Goal: Transaction & Acquisition: Purchase product/service

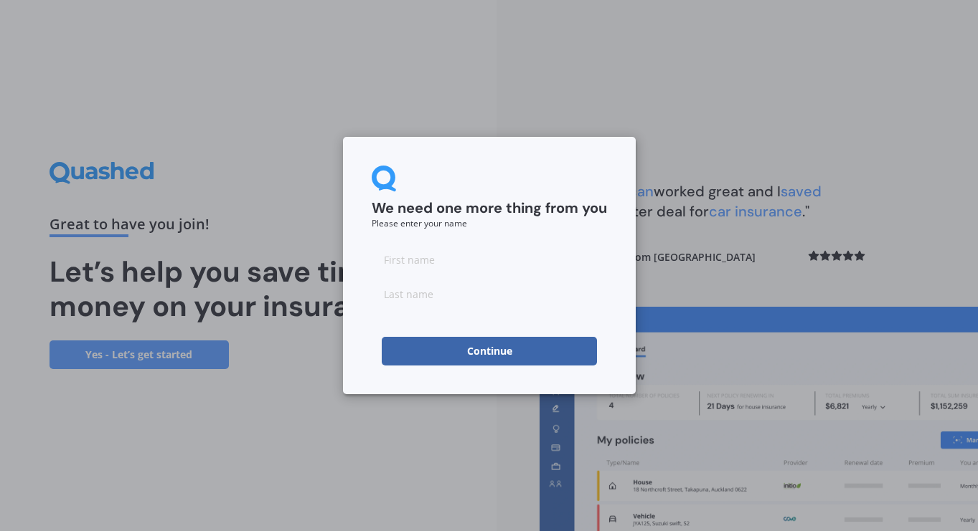
click at [508, 267] on input at bounding box center [489, 259] width 235 height 29
type input "[PERSON_NAME]"
click at [408, 298] on input at bounding box center [489, 294] width 235 height 29
type input "Woodroffe"
click at [714, 246] on div "We need one more thing from you Please enter your name [PERSON_NAME] Continue" at bounding box center [489, 265] width 978 height 531
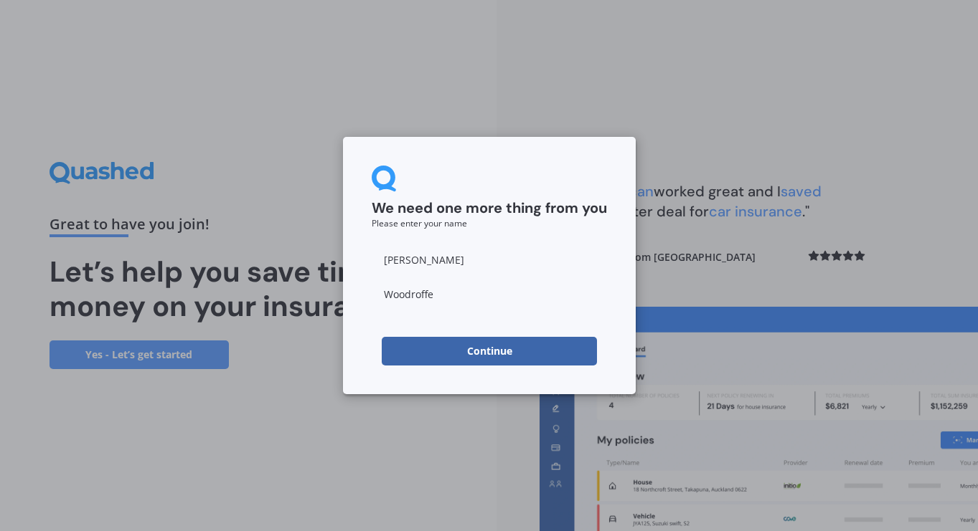
click at [526, 345] on button "Continue" at bounding box center [489, 351] width 215 height 29
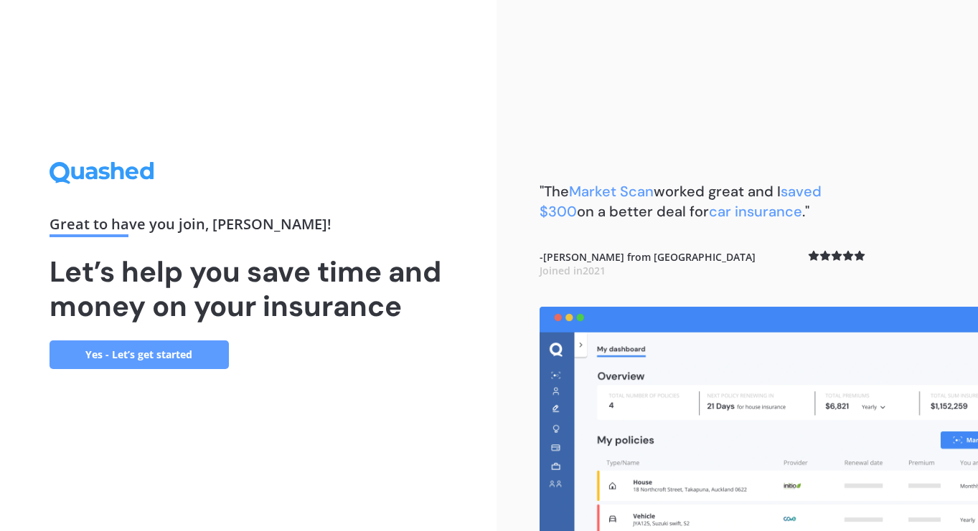
click at [142, 352] on link "Yes - Let’s get started" at bounding box center [138, 355] width 179 height 29
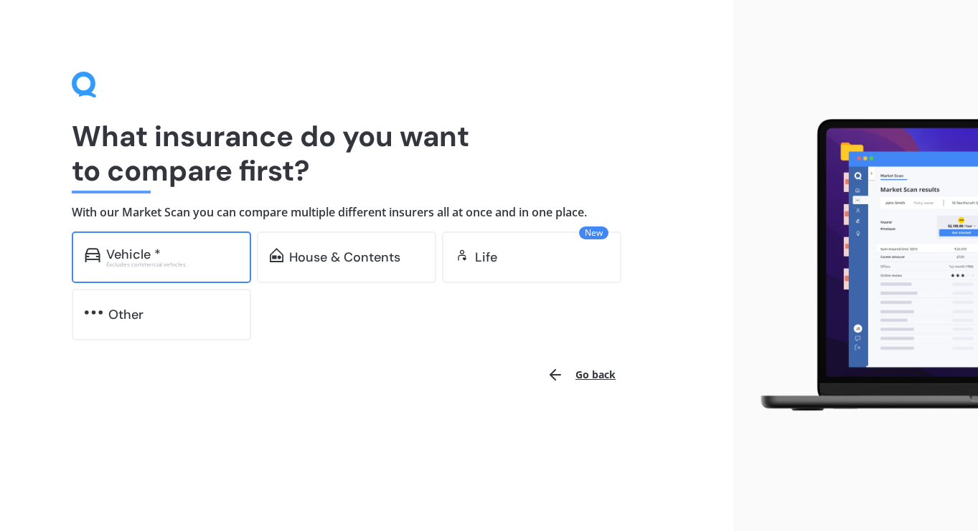
click at [186, 253] on div "Vehicle *" at bounding box center [172, 254] width 132 height 14
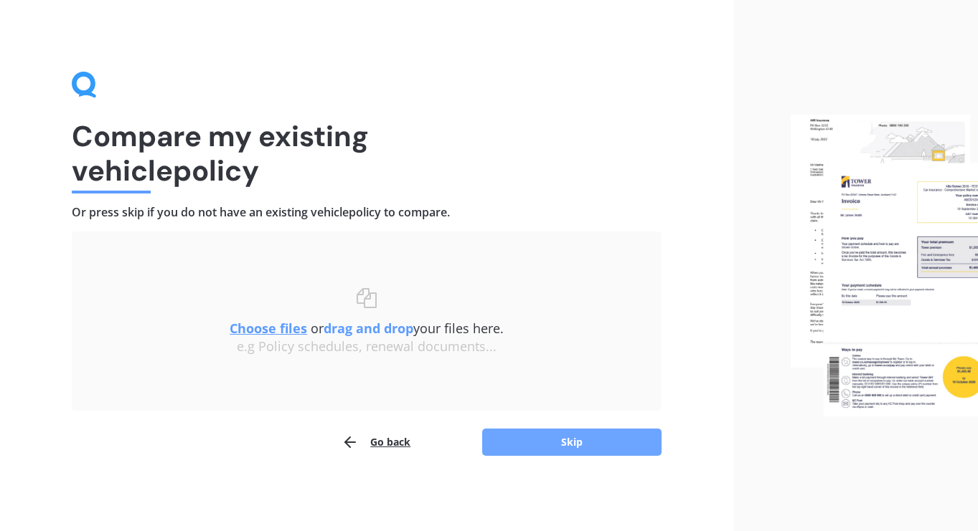
click at [539, 447] on button "Skip" at bounding box center [571, 442] width 179 height 27
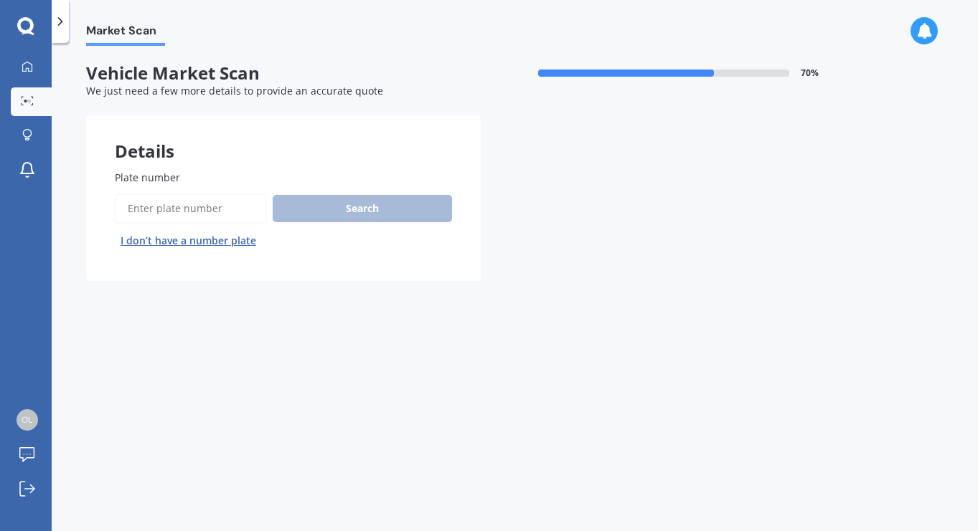
click at [217, 210] on input "Plate number" at bounding box center [191, 209] width 152 height 30
type input "JWF654"
click at [333, 201] on button "Search" at bounding box center [362, 208] width 179 height 27
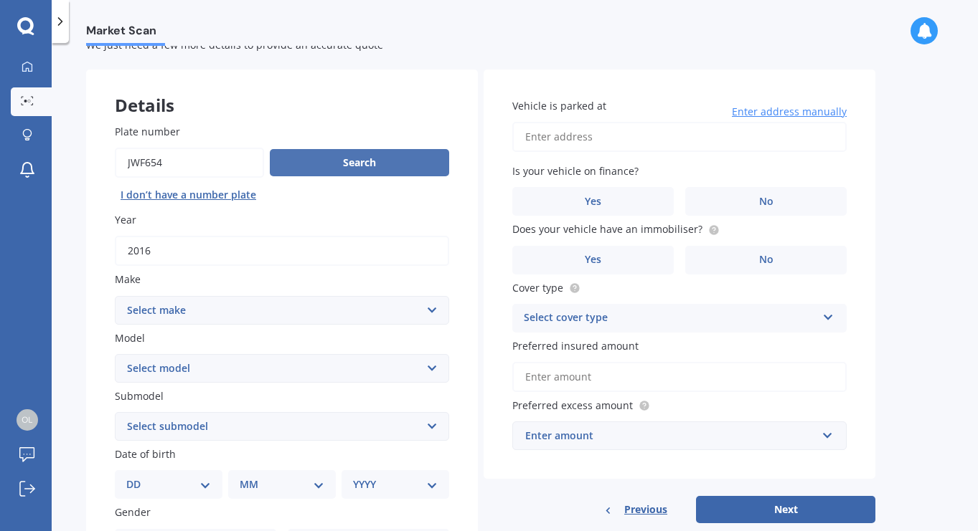
scroll to position [51, 0]
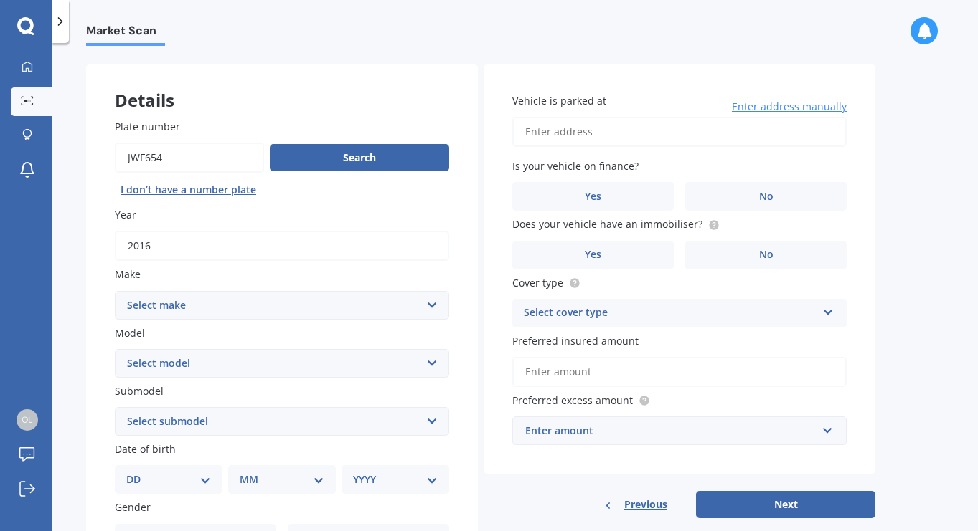
click at [346, 308] on select "Select make AC ALFA ROMEO ASTON [PERSON_NAME] AUDI AUSTIN BEDFORD Bentley BMW B…" at bounding box center [282, 305] width 334 height 29
select select "LANDROVER"
click at [115, 292] on select "Select make AC ALFA ROMEO ASTON [PERSON_NAME] AUDI AUSTIN BEDFORD Bentley BMW B…" at bounding box center [282, 305] width 334 height 29
click at [295, 362] on select "Select model 110 130 90 Defender Discovery Evoque Freelander Range Rover Range …" at bounding box center [282, 363] width 334 height 29
select select "DISCOVERY"
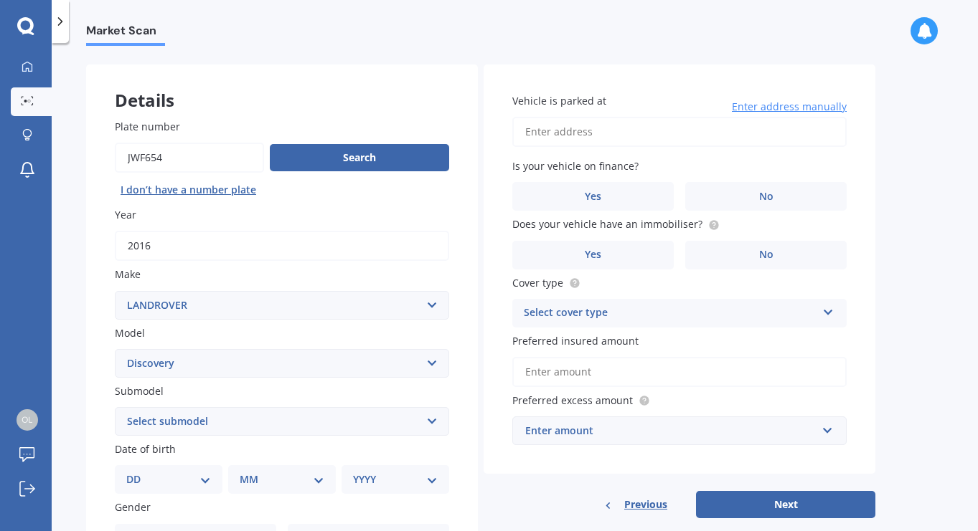
click at [115, 350] on select "Select model 110 130 90 Defender Discovery Evoque Freelander Range Rover Range …" at bounding box center [282, 363] width 334 height 29
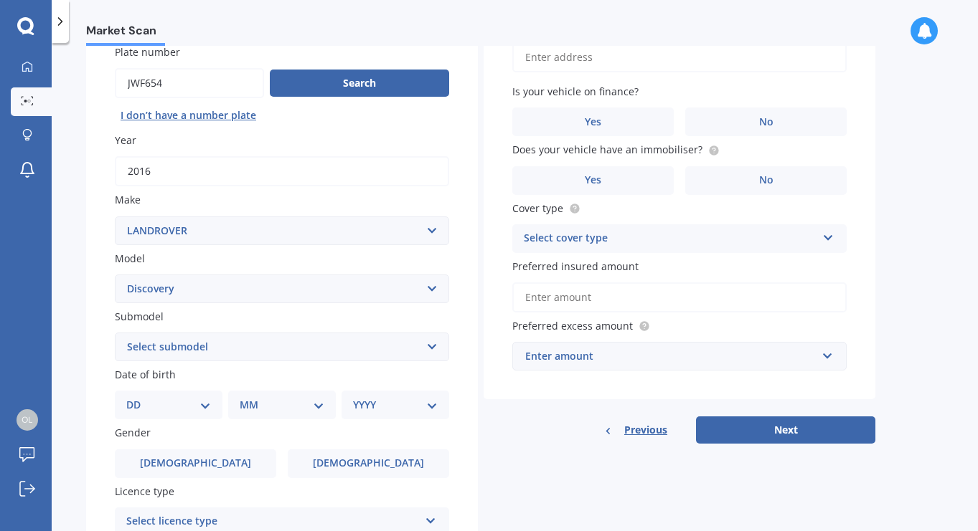
scroll to position [148, 0]
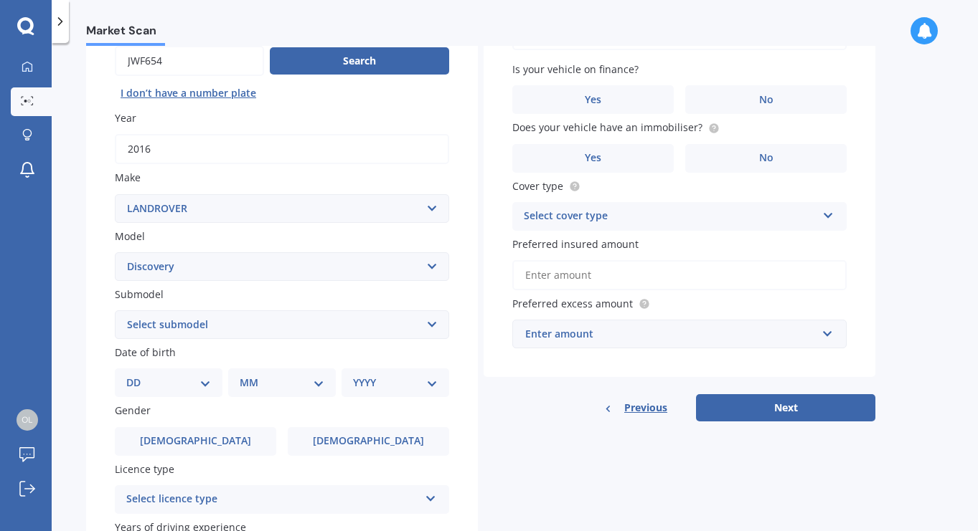
click at [354, 317] on select "Select submodel (All other) Diesel V8 petrol" at bounding box center [282, 325] width 334 height 29
select select "DIESEL"
click at [115, 312] on select "Select submodel (All other) Diesel V8 petrol" at bounding box center [282, 325] width 334 height 29
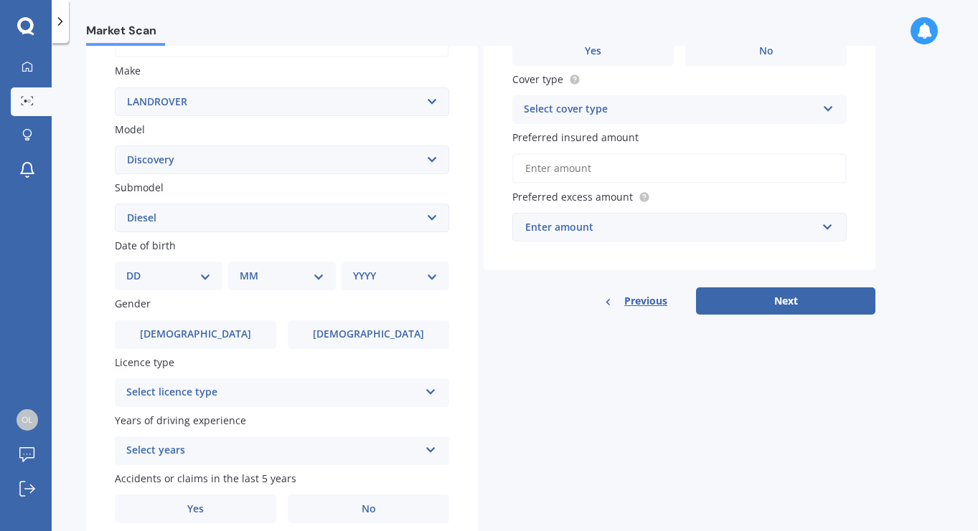
scroll to position [259, 0]
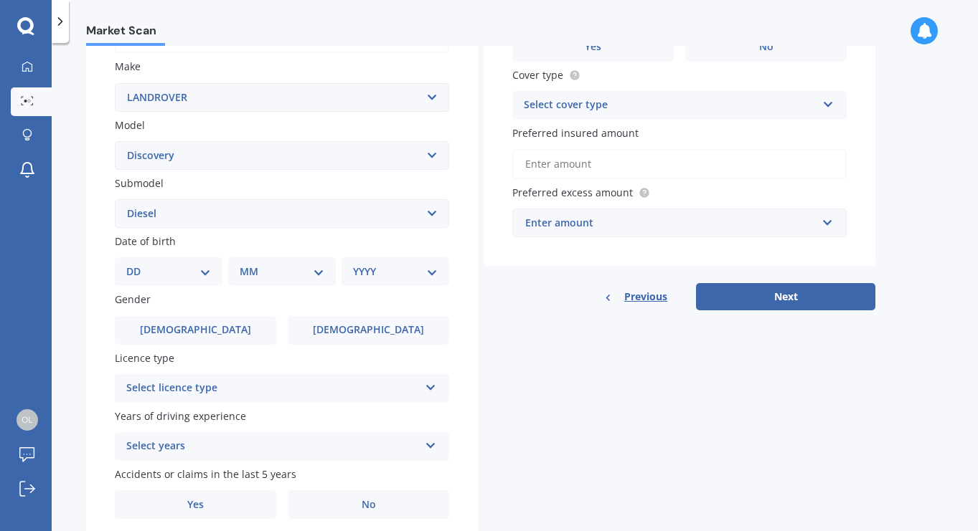
click at [207, 273] on select "DD 01 02 03 04 05 06 07 08 09 10 11 12 13 14 15 16 17 18 19 20 21 22 23 24 25 2…" at bounding box center [168, 272] width 85 height 16
select select "07"
click at [138, 266] on select "DD 01 02 03 04 05 06 07 08 09 10 11 12 13 14 15 16 17 18 19 20 21 22 23 24 25 2…" at bounding box center [168, 272] width 85 height 16
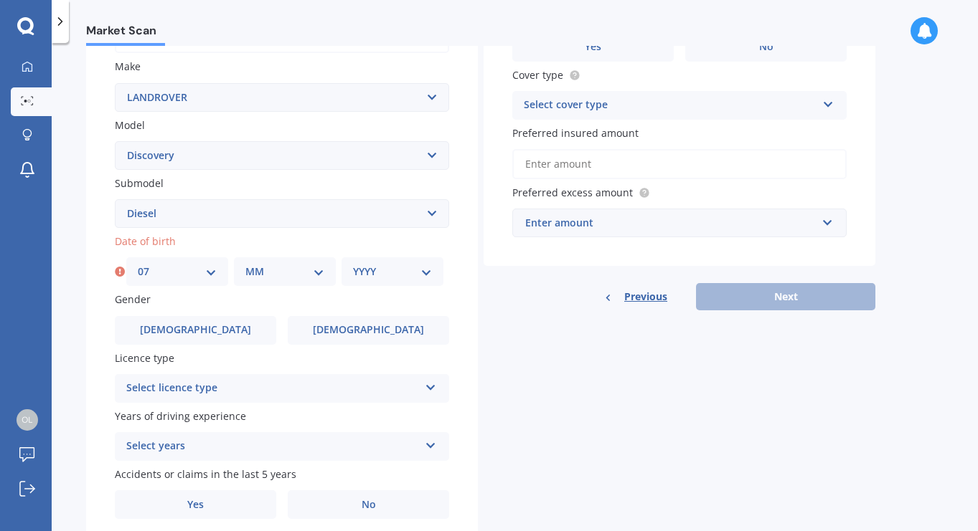
click at [312, 277] on select "MM 01 02 03 04 05 06 07 08 09 10 11 12" at bounding box center [284, 272] width 79 height 16
select select "10"
click at [245, 266] on select "MM 01 02 03 04 05 06 07 08 09 10 11 12" at bounding box center [284, 272] width 79 height 16
click at [427, 275] on select "YYYY 2025 2024 2023 2022 2021 2020 2019 2018 2017 2016 2015 2014 2013 2012 2011…" at bounding box center [392, 272] width 79 height 16
select select "1970"
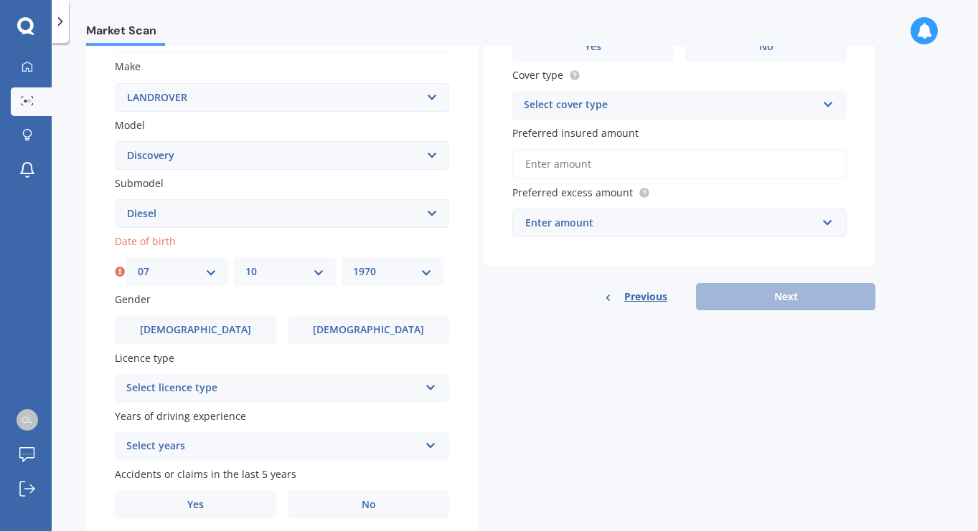
click at [353, 266] on select "YYYY 2025 2024 2023 2022 2021 2020 2019 2018 2017 2016 2015 2014 2013 2012 2011…" at bounding box center [392, 272] width 79 height 16
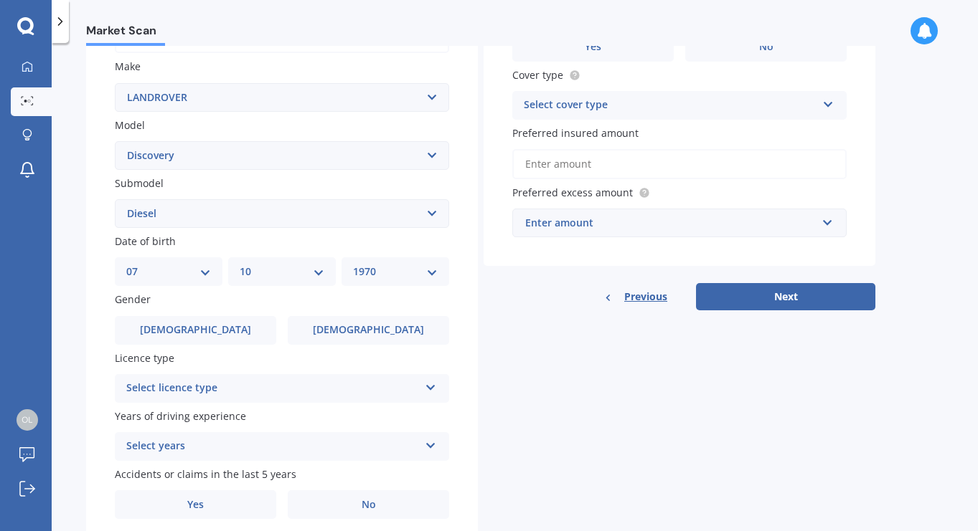
click at [341, 388] on div "Select licence type" at bounding box center [272, 388] width 293 height 17
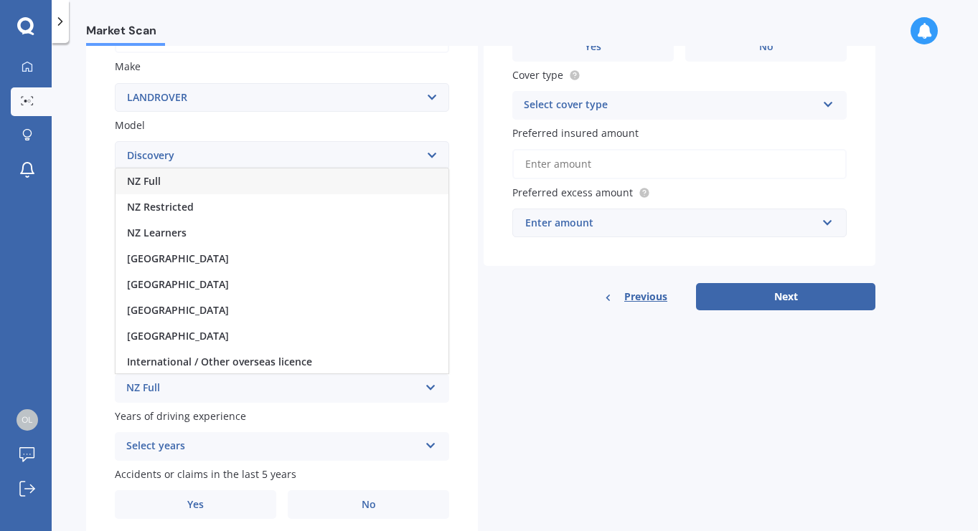
click at [289, 184] on div "NZ Full" at bounding box center [281, 182] width 333 height 26
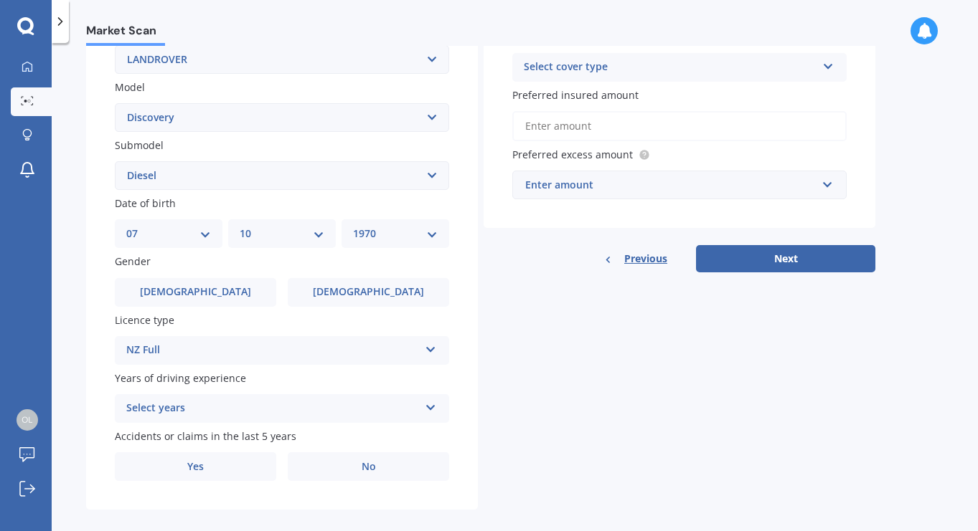
scroll to position [316, 0]
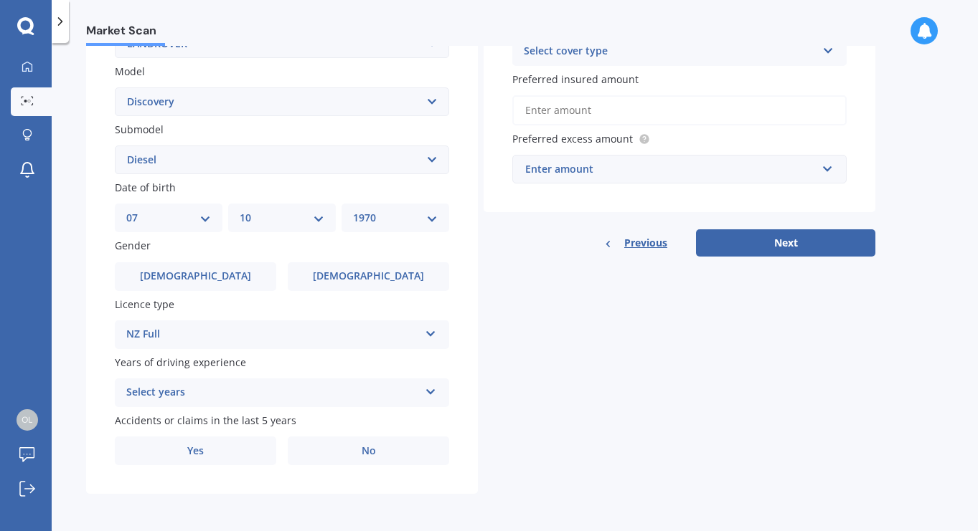
click at [420, 389] on div "Select years 5 or more years 4 years 3 years 2 years 1 year" at bounding box center [282, 393] width 334 height 29
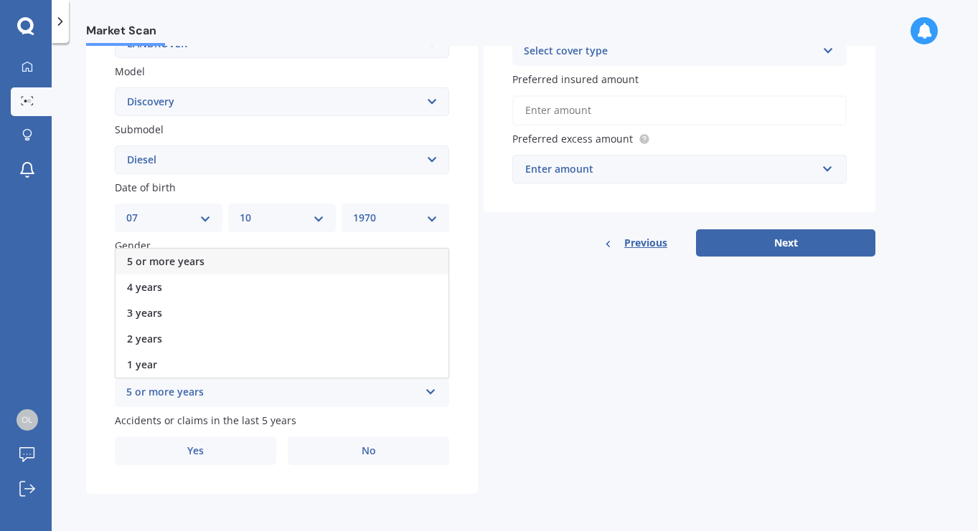
click at [387, 260] on div "5 or more years" at bounding box center [281, 262] width 333 height 26
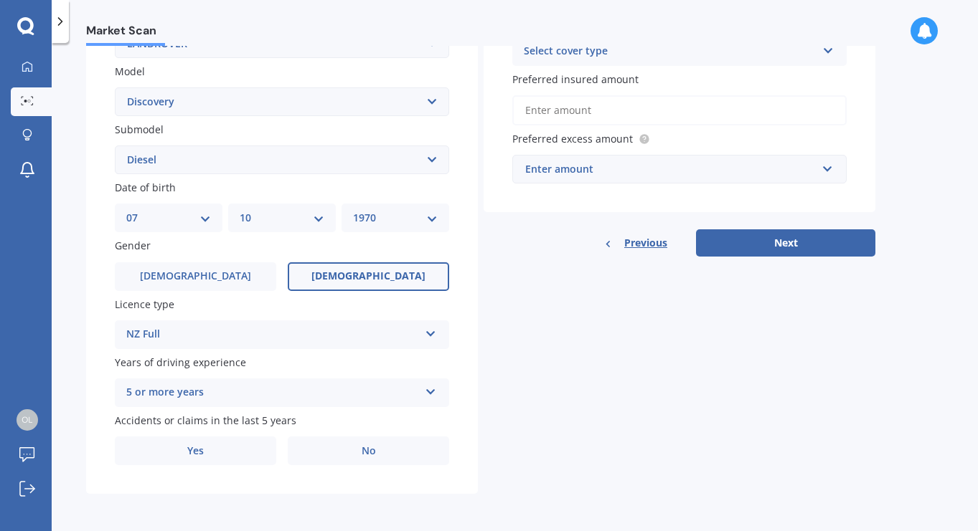
click at [394, 271] on label "[DEMOGRAPHIC_DATA]" at bounding box center [368, 276] width 161 height 29
click at [0, 0] on input "[DEMOGRAPHIC_DATA]" at bounding box center [0, 0] width 0 height 0
click at [206, 456] on label "Yes" at bounding box center [195, 451] width 161 height 29
click at [0, 0] on input "Yes" at bounding box center [0, 0] width 0 height 0
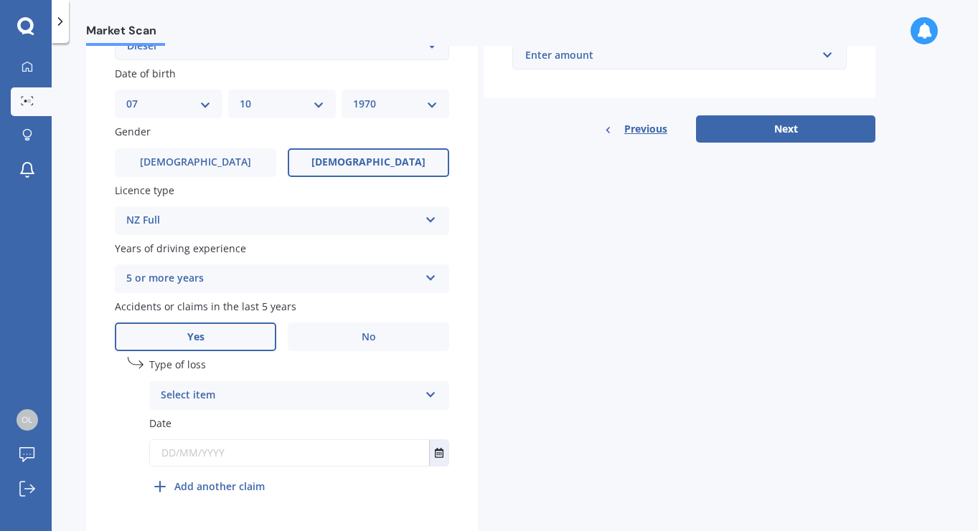
scroll to position [473, 0]
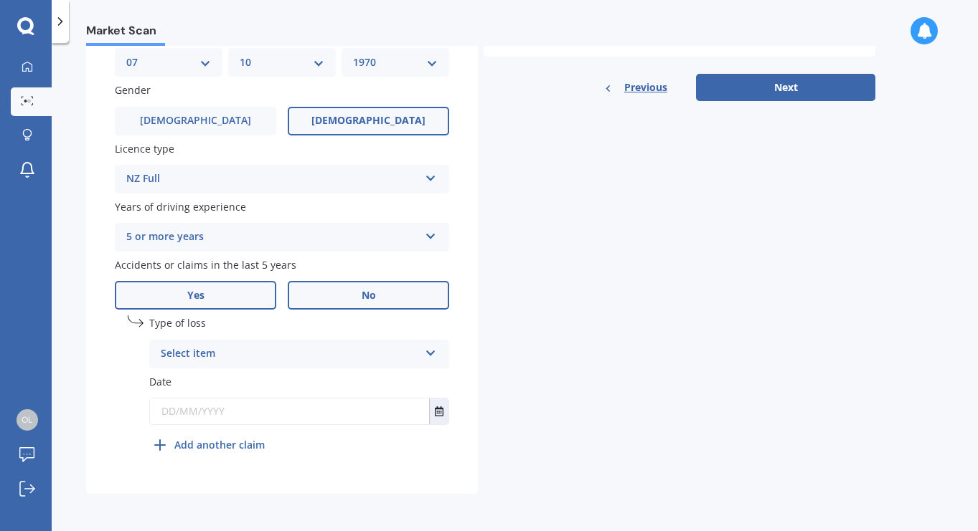
click at [374, 292] on span "No" at bounding box center [368, 296] width 14 height 12
click at [0, 0] on input "No" at bounding box center [0, 0] width 0 height 0
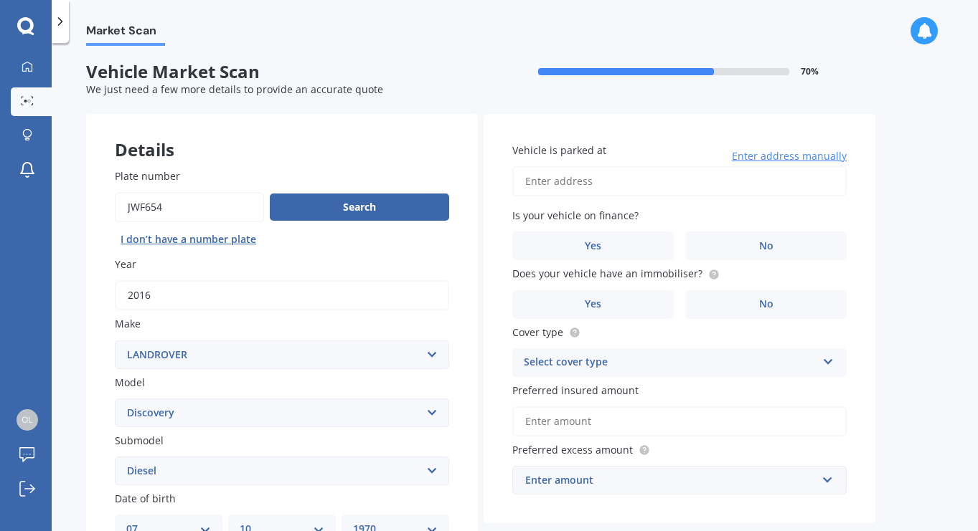
scroll to position [0, 0]
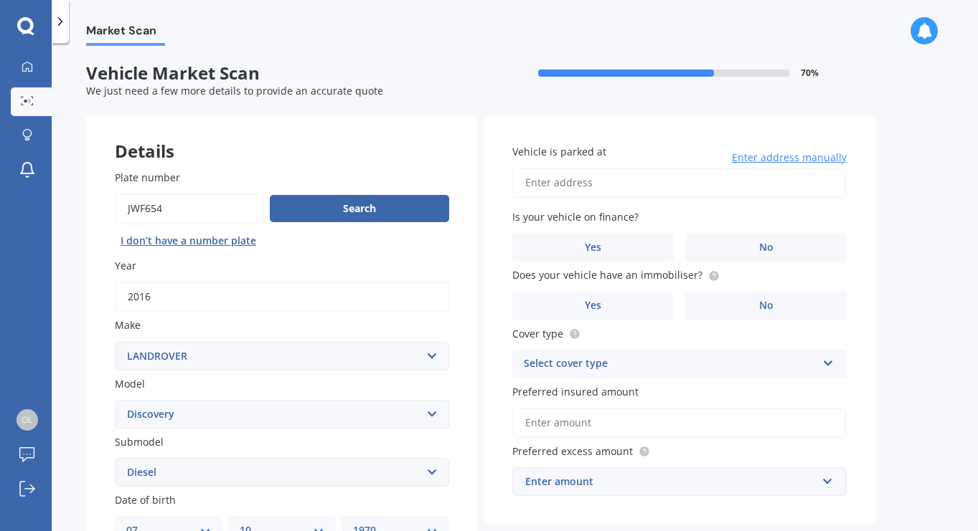
click at [655, 190] on input "Vehicle is parked at" at bounding box center [679, 183] width 334 height 30
type input "[STREET_ADDRESS][PERSON_NAME]"
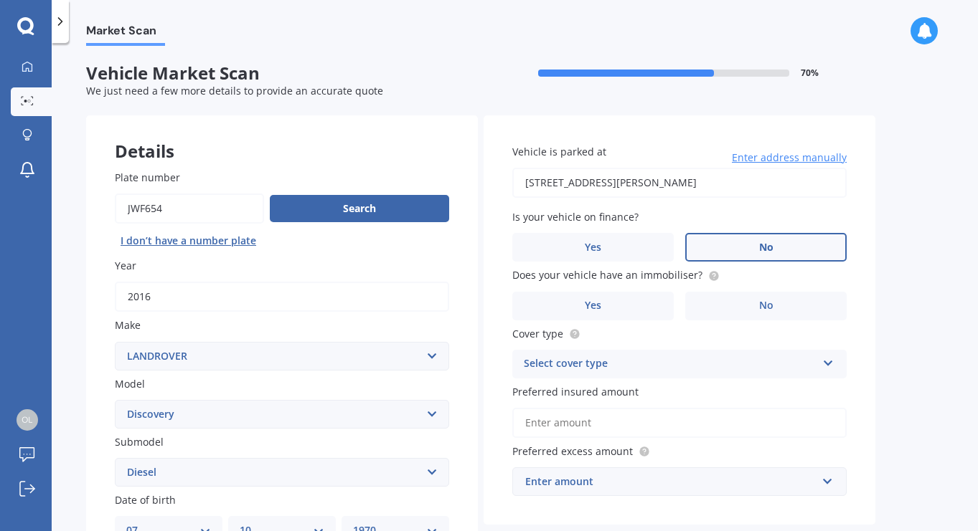
click at [765, 236] on label "No" at bounding box center [765, 247] width 161 height 29
click at [0, 0] on input "No" at bounding box center [0, 0] width 0 height 0
click at [727, 311] on label "No" at bounding box center [765, 306] width 161 height 29
click at [0, 0] on input "No" at bounding box center [0, 0] width 0 height 0
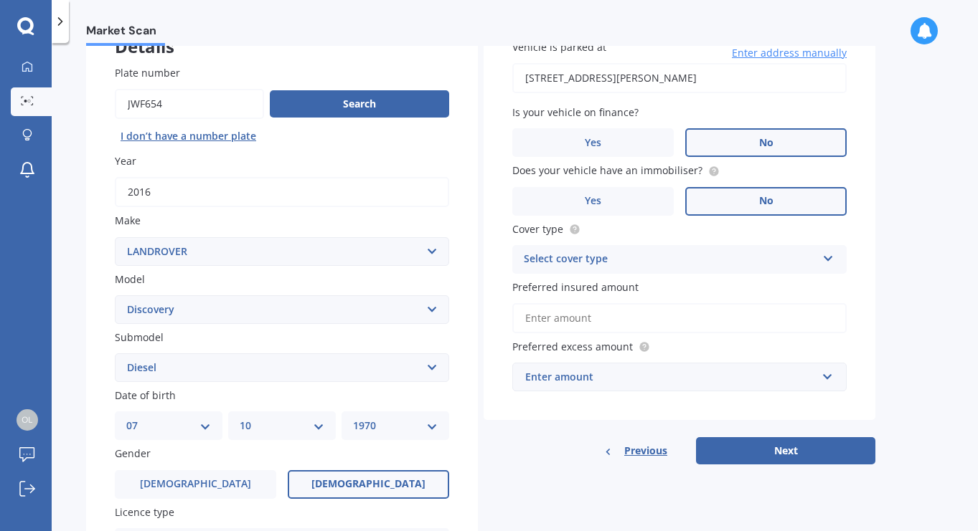
scroll to position [110, 0]
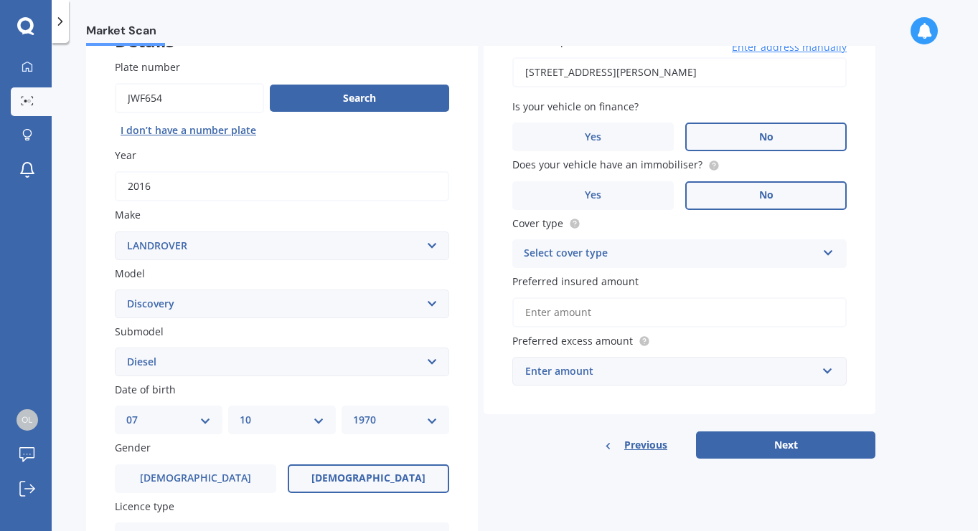
click at [820, 247] on div "Select cover type Comprehensive Third Party, Fire & Theft Third Party" at bounding box center [679, 254] width 334 height 29
click at [790, 284] on div "Comprehensive" at bounding box center [679, 282] width 333 height 26
click at [780, 318] on input "Preferred insured amount" at bounding box center [679, 313] width 334 height 30
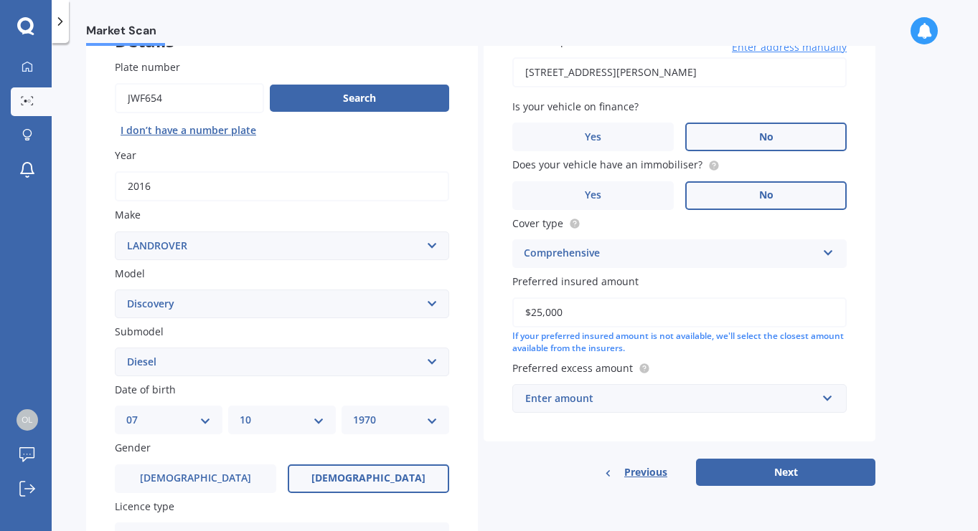
type input "$25,000"
click at [833, 405] on input "text" at bounding box center [674, 398] width 321 height 27
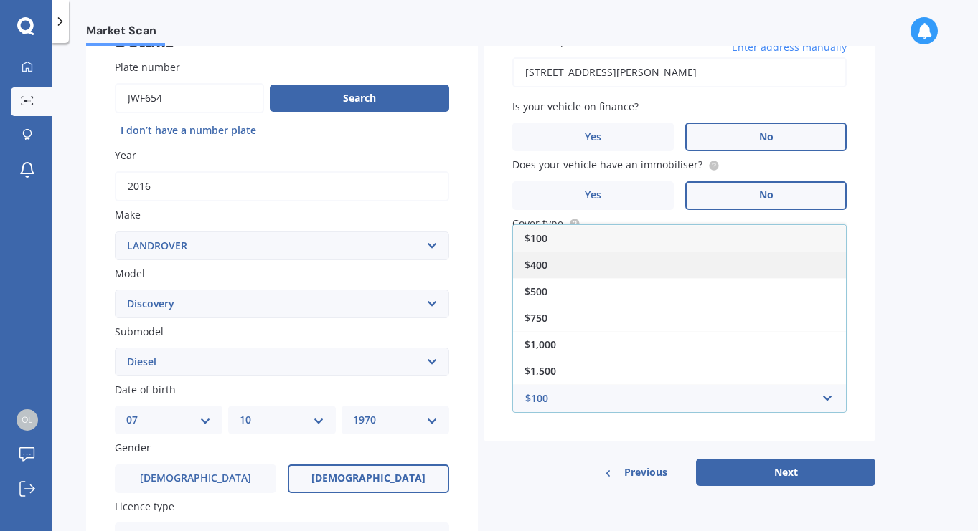
click at [808, 278] on div "$400" at bounding box center [679, 265] width 333 height 27
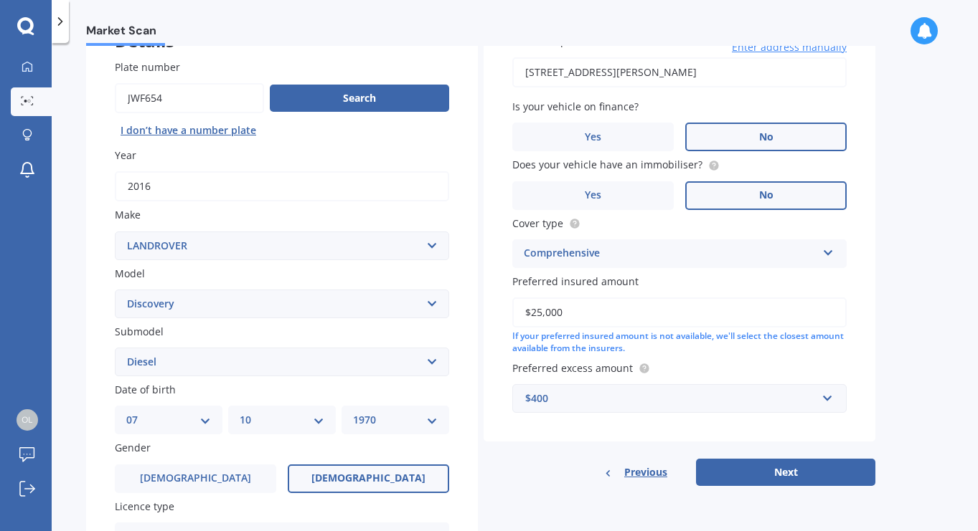
click at [843, 470] on button "Next" at bounding box center [785, 472] width 179 height 27
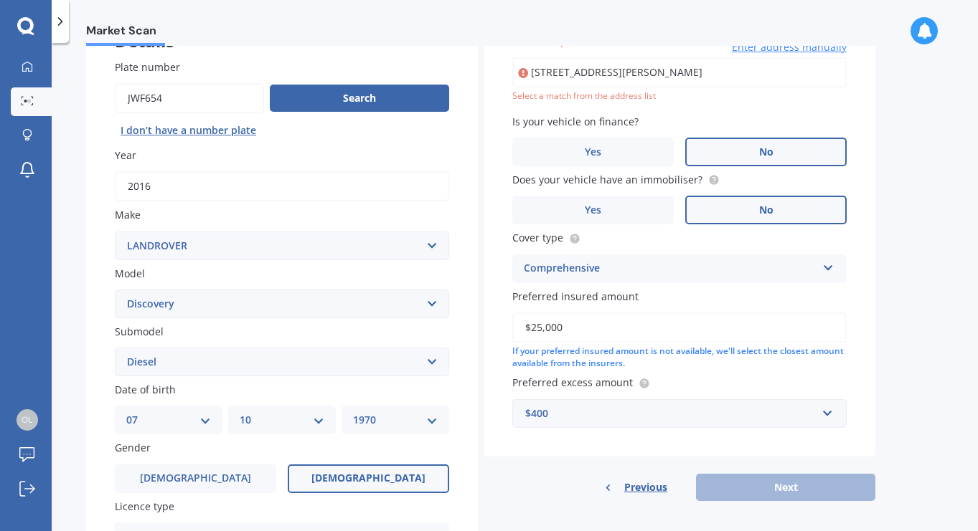
scroll to position [98, 0]
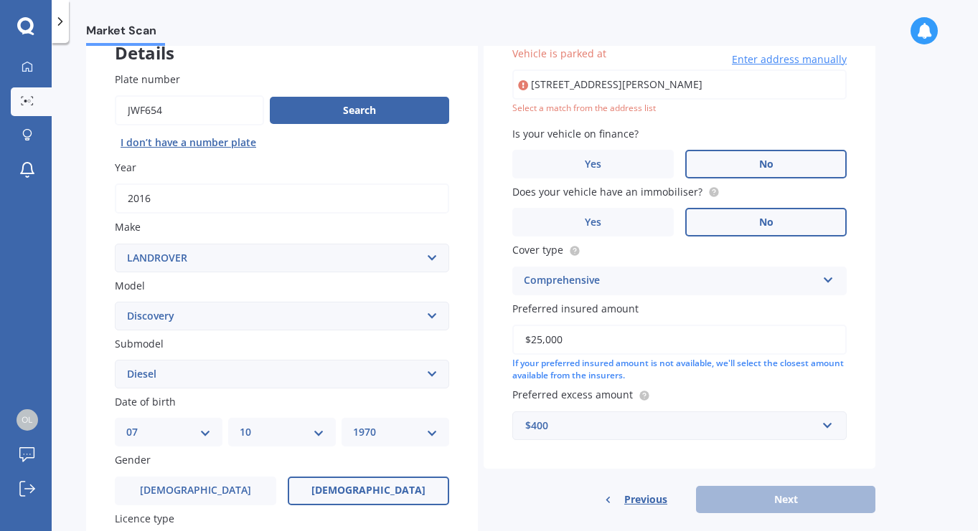
click at [843, 469] on div "Vehicle is parked at [STREET_ADDRESS][PERSON_NAME] Enter address manually Selec…" at bounding box center [679, 243] width 392 height 452
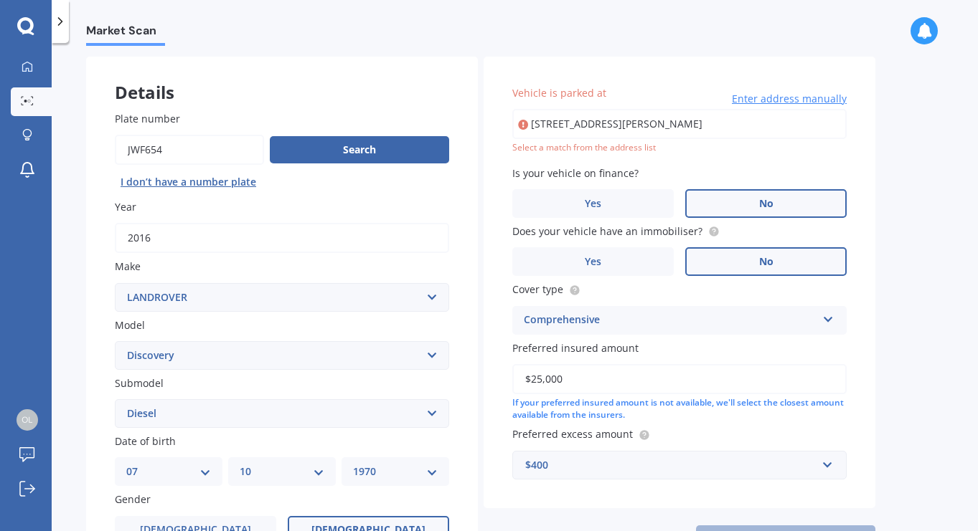
scroll to position [50, 0]
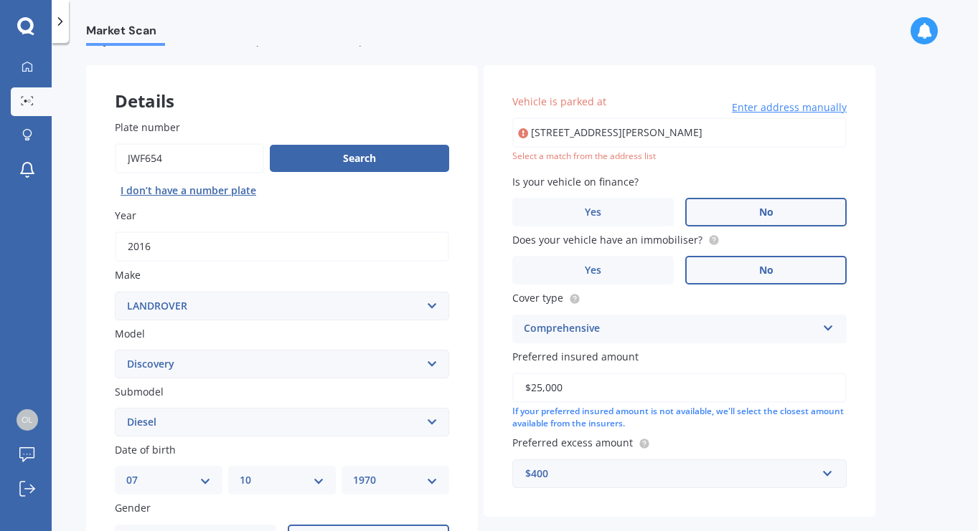
click at [745, 134] on input "[STREET_ADDRESS][PERSON_NAME]" at bounding box center [679, 133] width 334 height 30
click at [729, 138] on input "[STREET_ADDRESS][PERSON_NAME]" at bounding box center [679, 133] width 334 height 30
click at [563, 160] on div "Select a match from the address list" at bounding box center [679, 157] width 334 height 12
click at [706, 130] on input "[STREET_ADDRESS][PERSON_NAME]" at bounding box center [679, 133] width 334 height 30
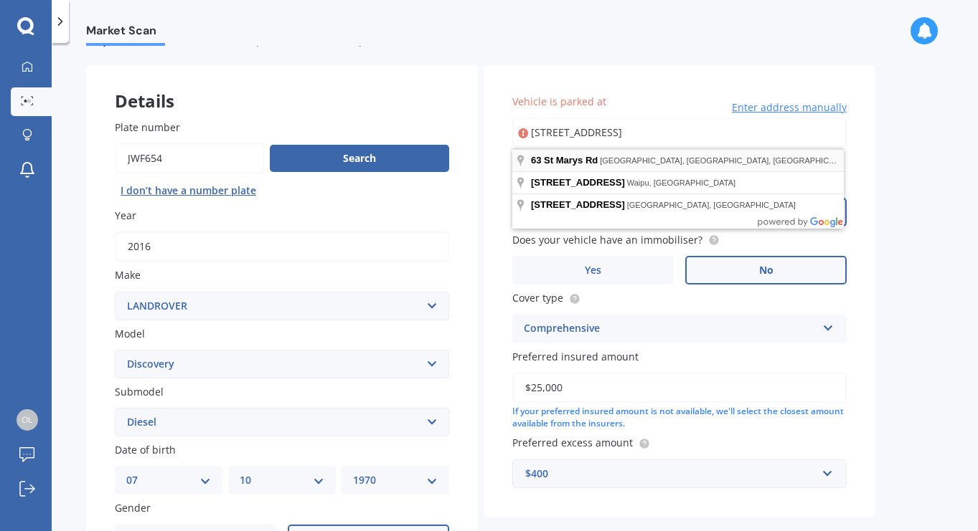
type input "[STREET_ADDRESS]"
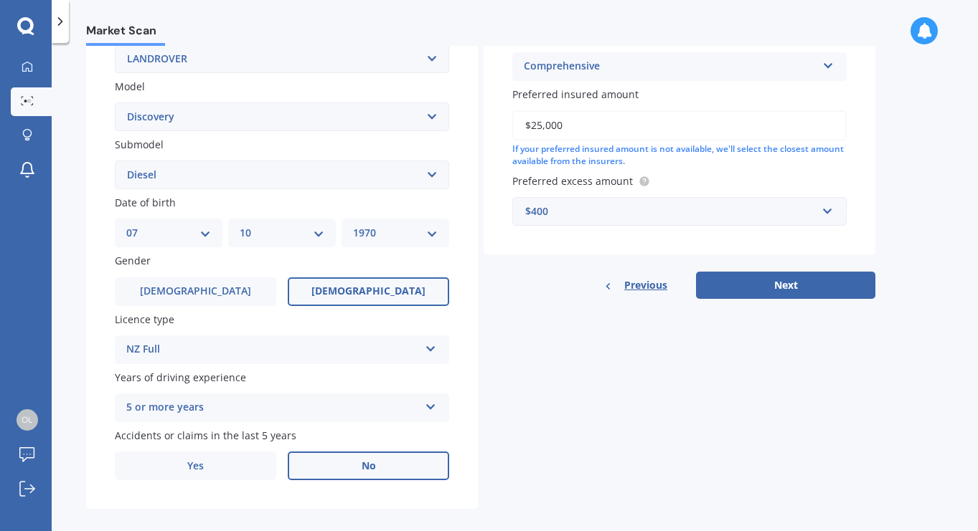
scroll to position [316, 0]
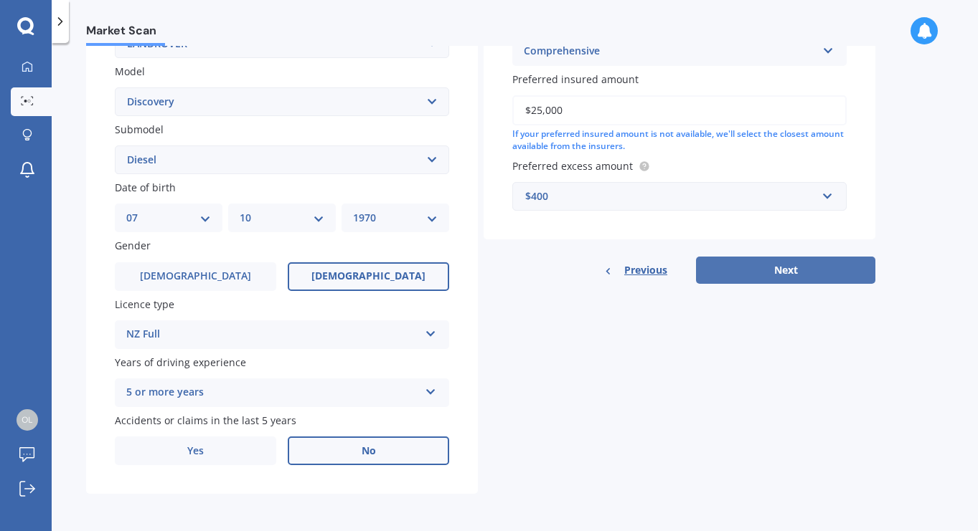
click at [768, 275] on button "Next" at bounding box center [785, 270] width 179 height 27
select select "07"
select select "10"
select select "1970"
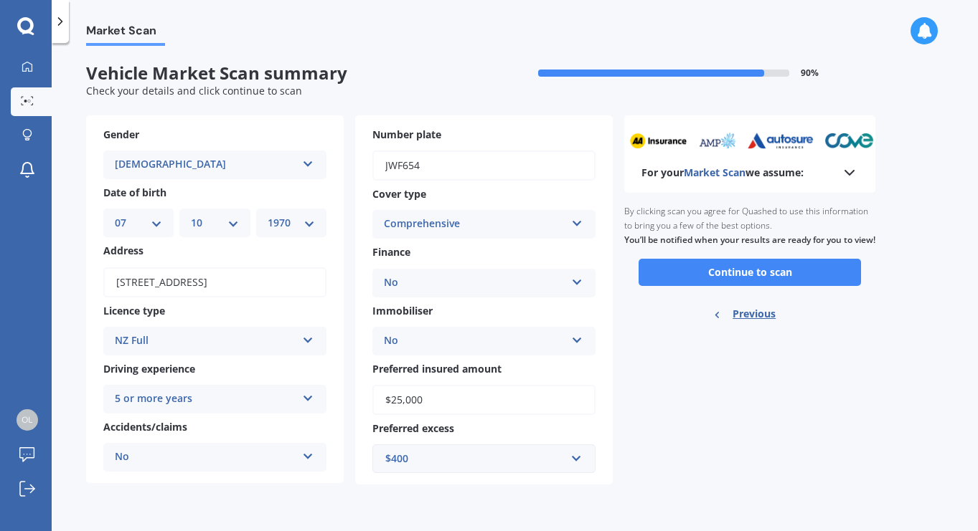
scroll to position [0, 0]
click at [802, 286] on button "Continue to scan" at bounding box center [749, 272] width 222 height 27
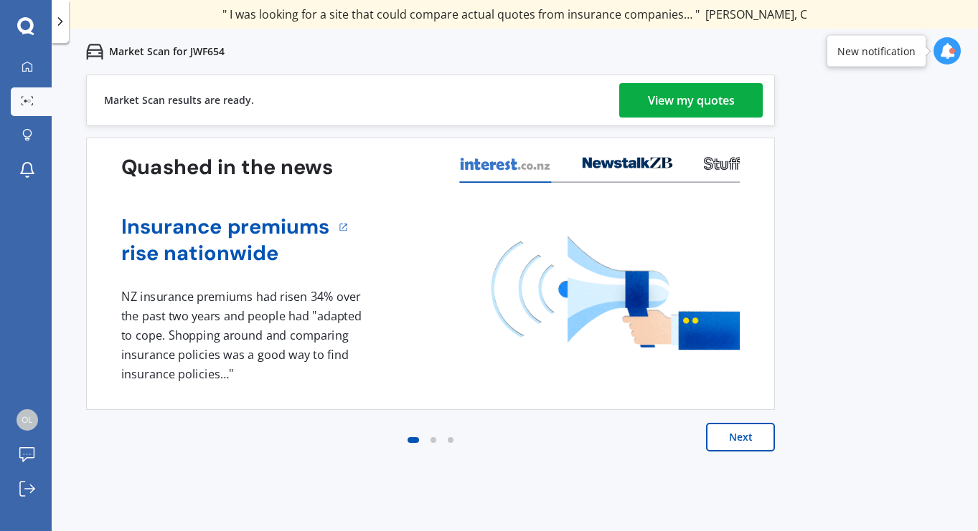
click at [673, 107] on div "View my quotes" at bounding box center [691, 100] width 87 height 34
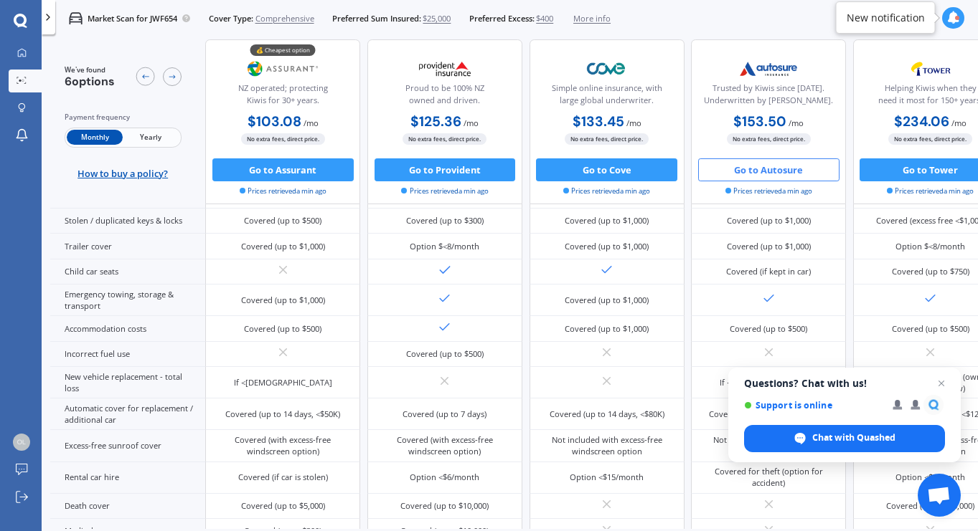
scroll to position [337, 0]
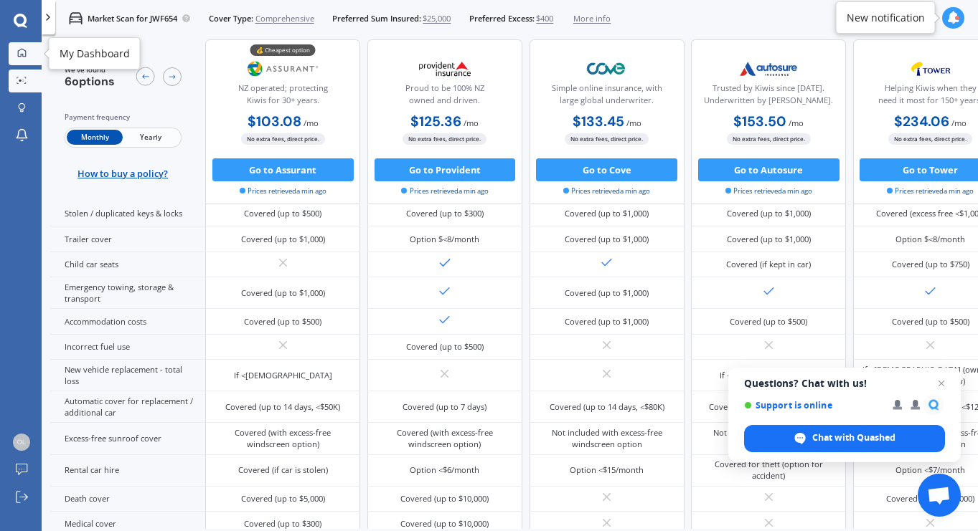
click at [19, 52] on icon at bounding box center [21, 52] width 9 height 9
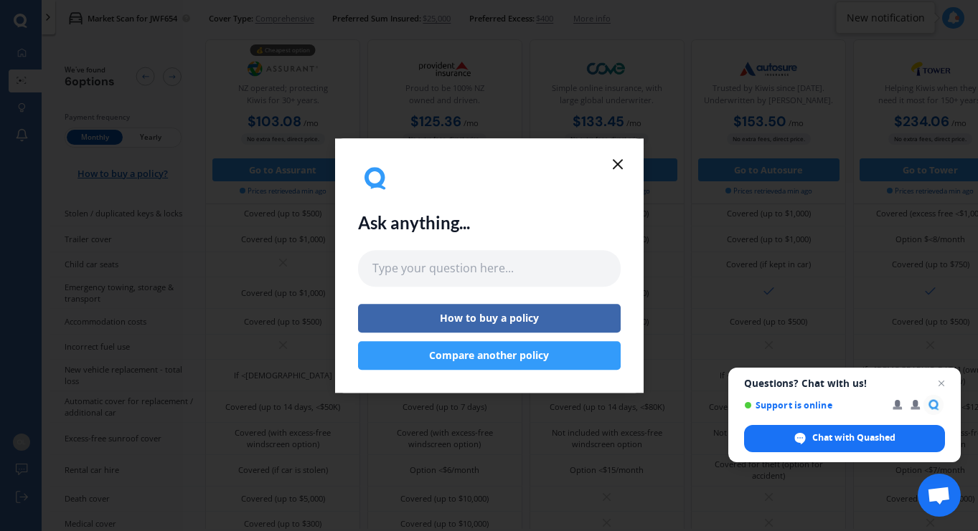
click at [621, 161] on icon at bounding box center [617, 164] width 17 height 17
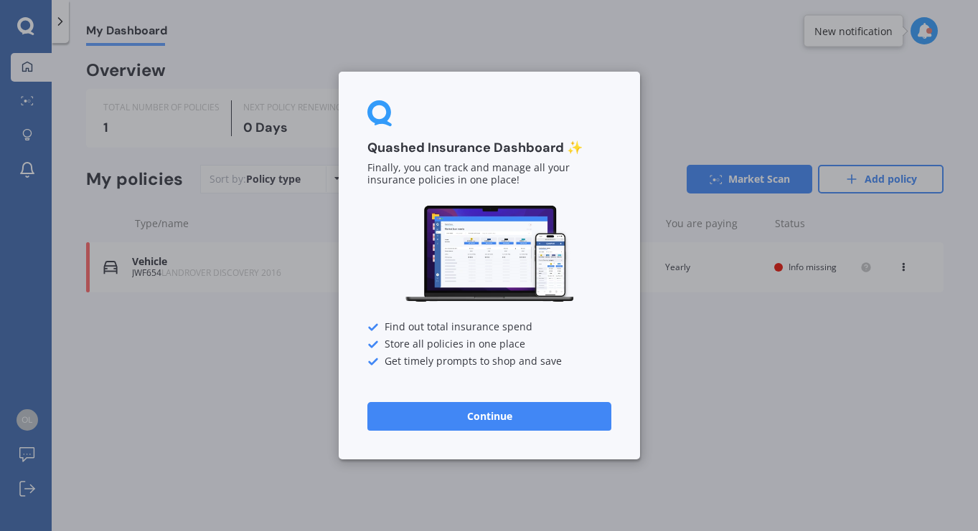
click at [500, 417] on button "Continue" at bounding box center [489, 416] width 244 height 29
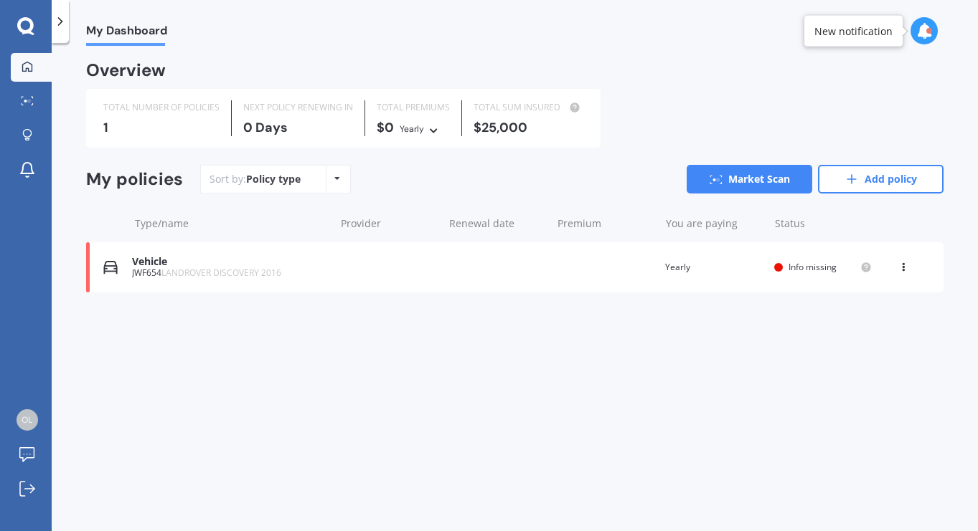
click at [17, 23] on icon at bounding box center [25, 26] width 17 height 19
click at [924, 33] on icon at bounding box center [924, 31] width 16 height 16
click at [574, 65] on div "Overview" at bounding box center [514, 76] width 857 height 26
click at [131, 32] on span "My Dashboard" at bounding box center [126, 33] width 81 height 19
click at [58, 21] on icon at bounding box center [60, 21] width 14 height 14
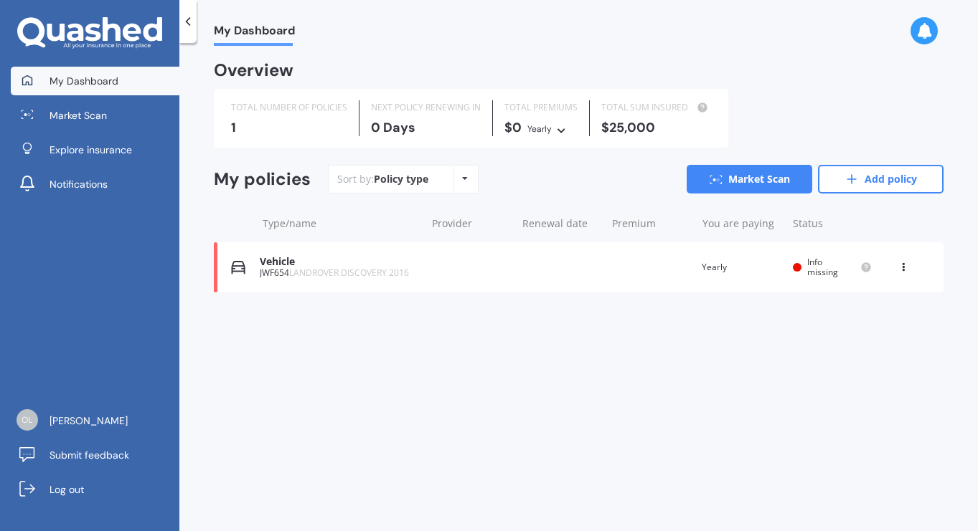
click at [74, 32] on icon at bounding box center [75, 33] width 16 height 18
click at [93, 425] on span "[PERSON_NAME]" at bounding box center [88, 421] width 78 height 14
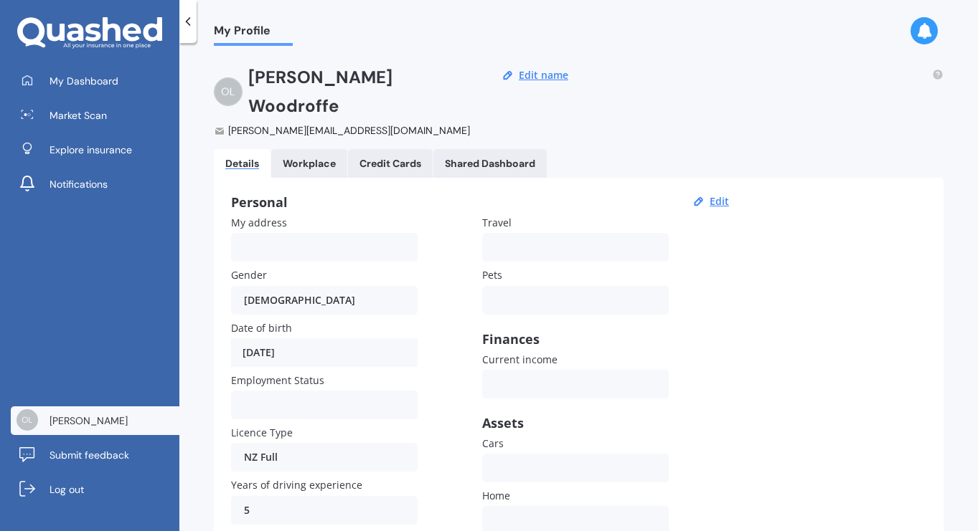
click at [109, 23] on icon at bounding box center [89, 33] width 145 height 32
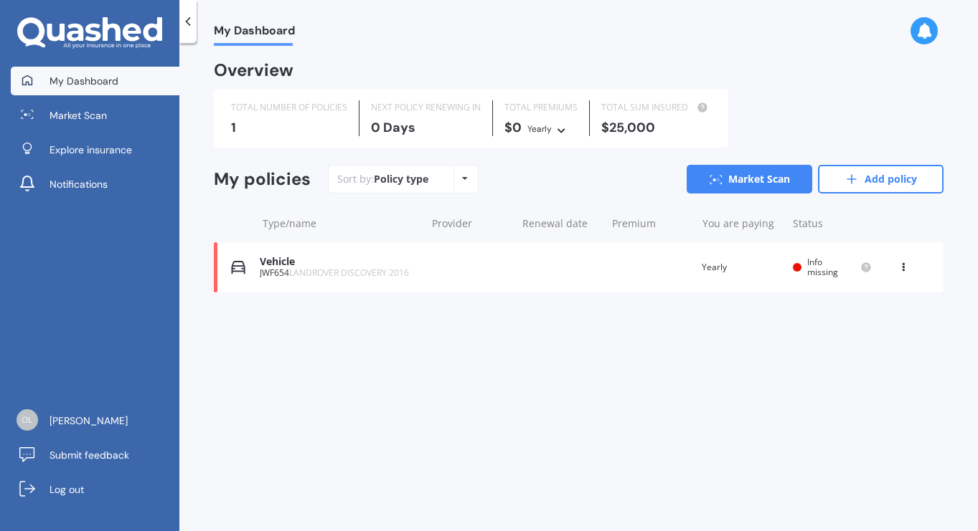
click at [463, 184] on div "Policy type Alphabetical Date added Renewing next" at bounding box center [464, 179] width 22 height 26
click at [657, 183] on div "Sort by: Policy type Policy type Alphabetical Date added Renewing next Market S…" at bounding box center [635, 179] width 615 height 29
